Goal: Task Accomplishment & Management: Manage account settings

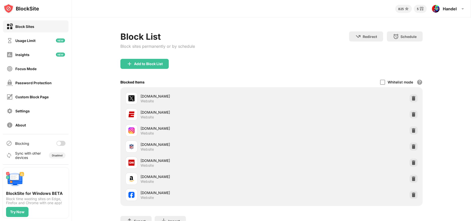
click at [90, 146] on div "Block List Block sites permanently or by schedule Redirect Choose a site to be …" at bounding box center [271, 131] width 399 height 228
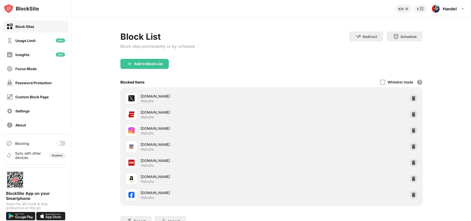
click at [61, 144] on div at bounding box center [60, 143] width 9 height 5
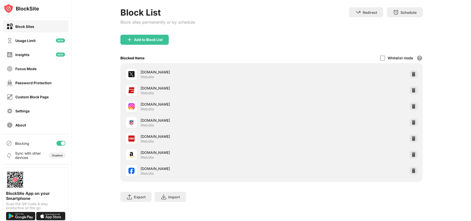
scroll to position [28, 0]
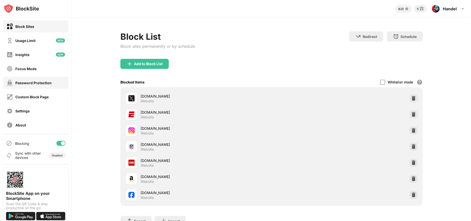
click at [36, 82] on div "Password Protection" at bounding box center [33, 83] width 36 height 4
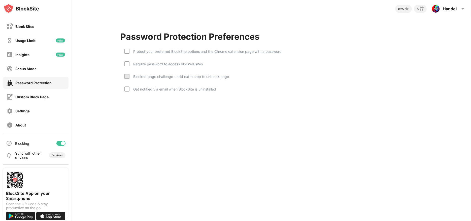
click at [130, 51] on div "Protect your preferred BlockSite options and the Chrome extension page with a p…" at bounding box center [205, 51] width 152 height 4
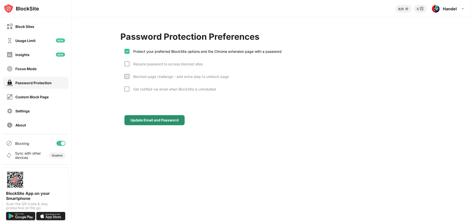
click at [155, 120] on div "Update Email and Password" at bounding box center [154, 120] width 48 height 4
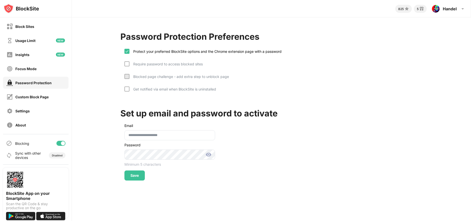
click at [208, 155] on img at bounding box center [208, 155] width 6 height 6
click at [134, 180] on div "Save" at bounding box center [134, 176] width 20 height 10
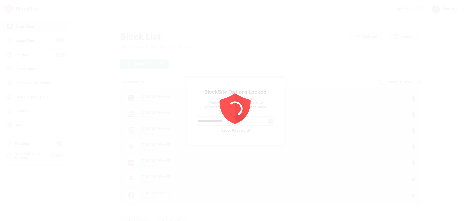
click at [332, 53] on div at bounding box center [235, 110] width 471 height 221
